Goal: Transaction & Acquisition: Purchase product/service

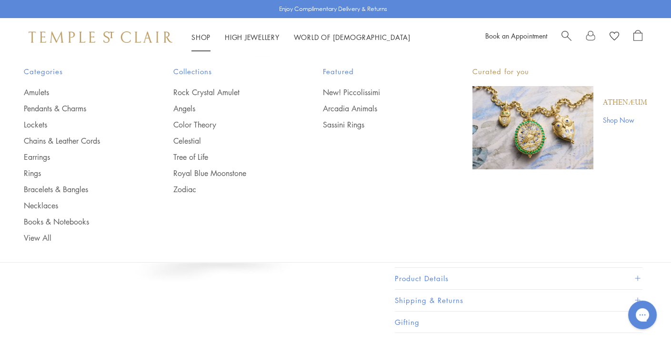
click at [623, 117] on link "Shop Now" at bounding box center [625, 120] width 44 height 10
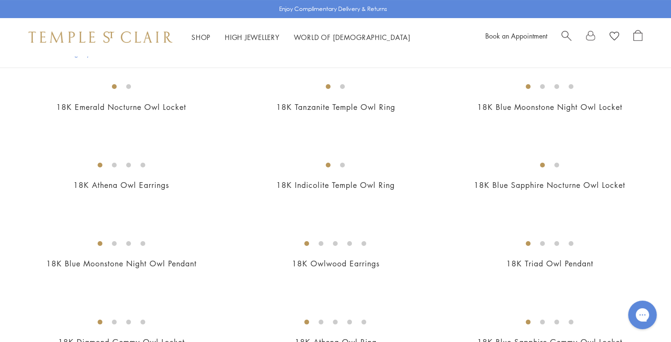
scroll to position [227, 0]
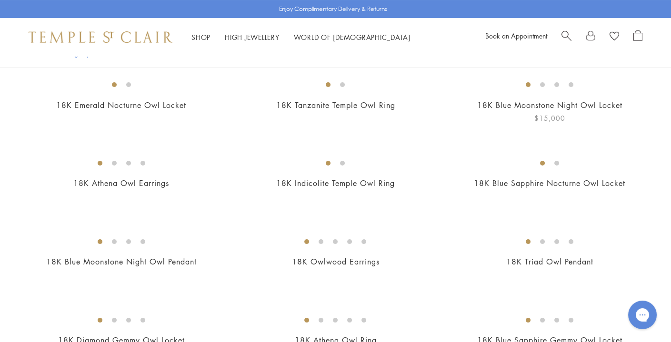
click at [0, 0] on img at bounding box center [0, 0] width 0 height 0
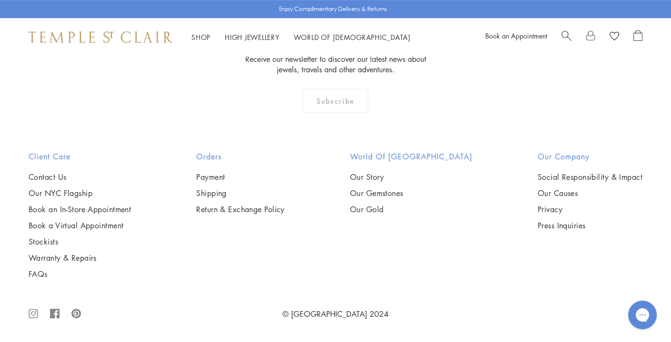
scroll to position [817, 0]
click at [0, 0] on img at bounding box center [0, 0] width 0 height 0
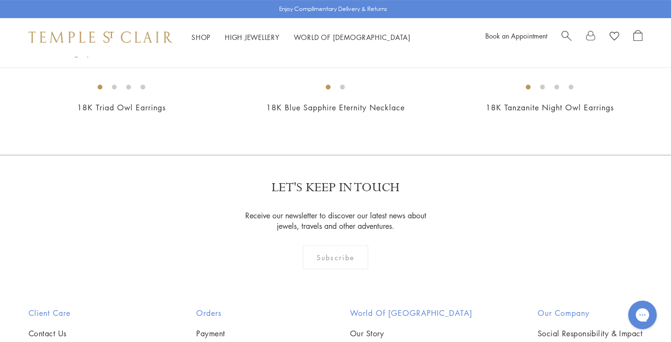
scroll to position [617, 0]
click at [0, 0] on img at bounding box center [0, 0] width 0 height 0
